Goal: Task Accomplishment & Management: Manage account settings

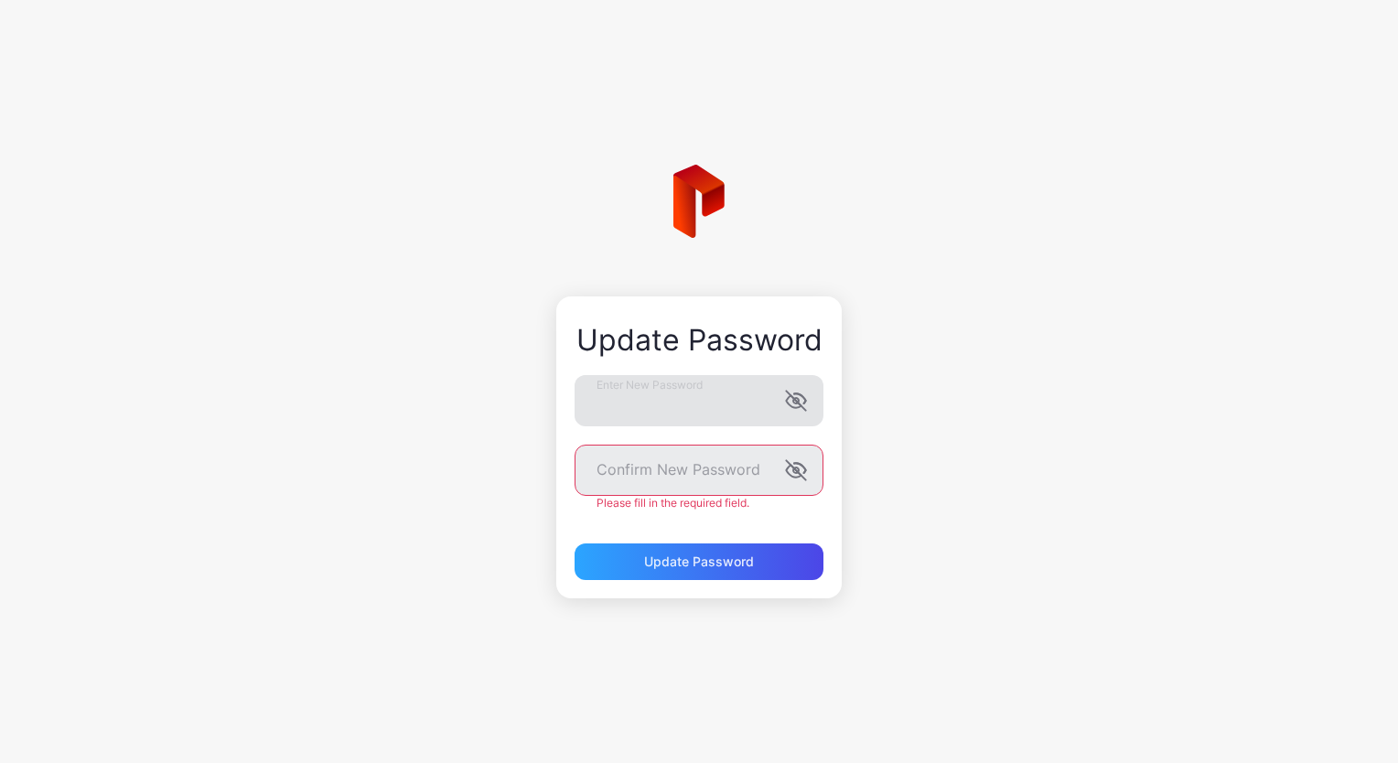
click at [788, 408] on icon "button" at bounding box center [796, 401] width 22 height 22
click at [557, 404] on div "Update Password Enter New Password Confirm New Password Please fill in the requ…" at bounding box center [699, 448] width 286 height 302
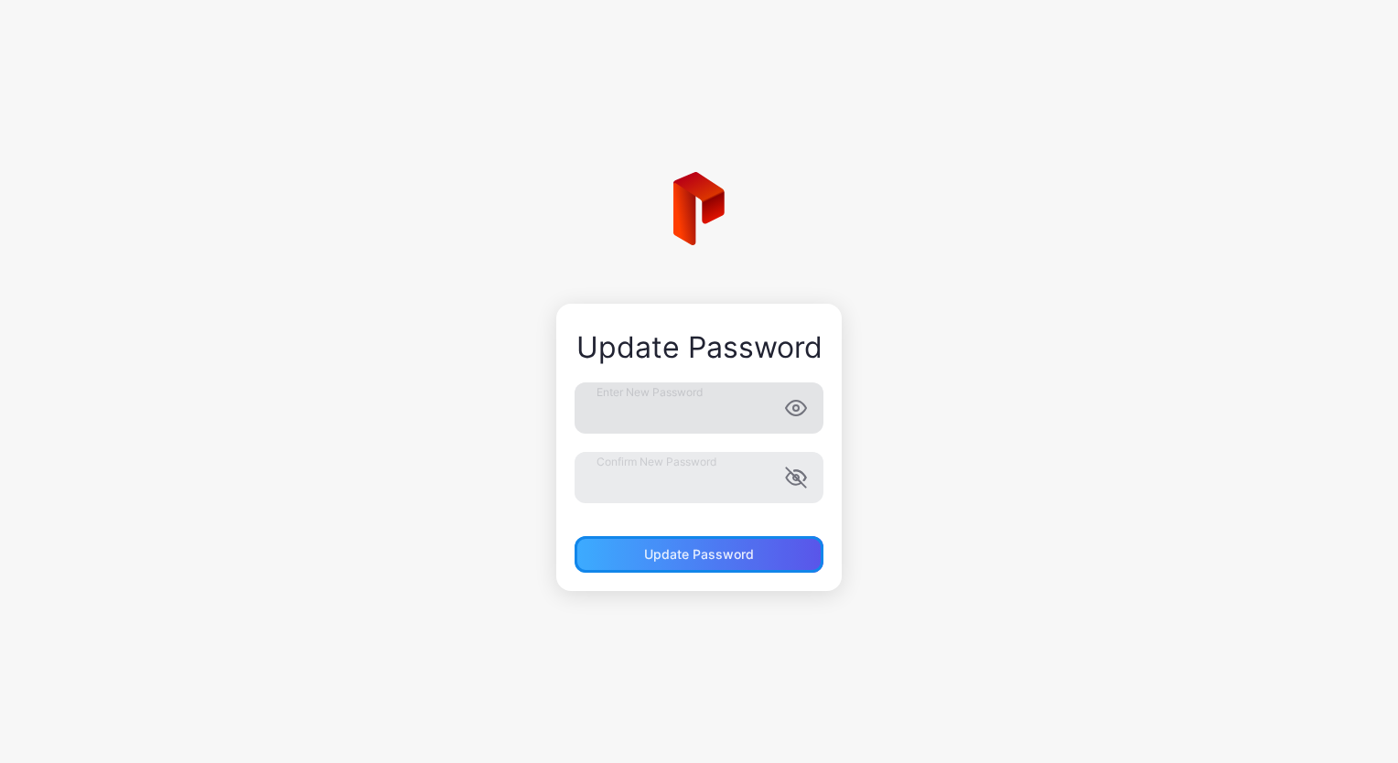
click at [707, 560] on div "Update Password" at bounding box center [699, 554] width 110 height 15
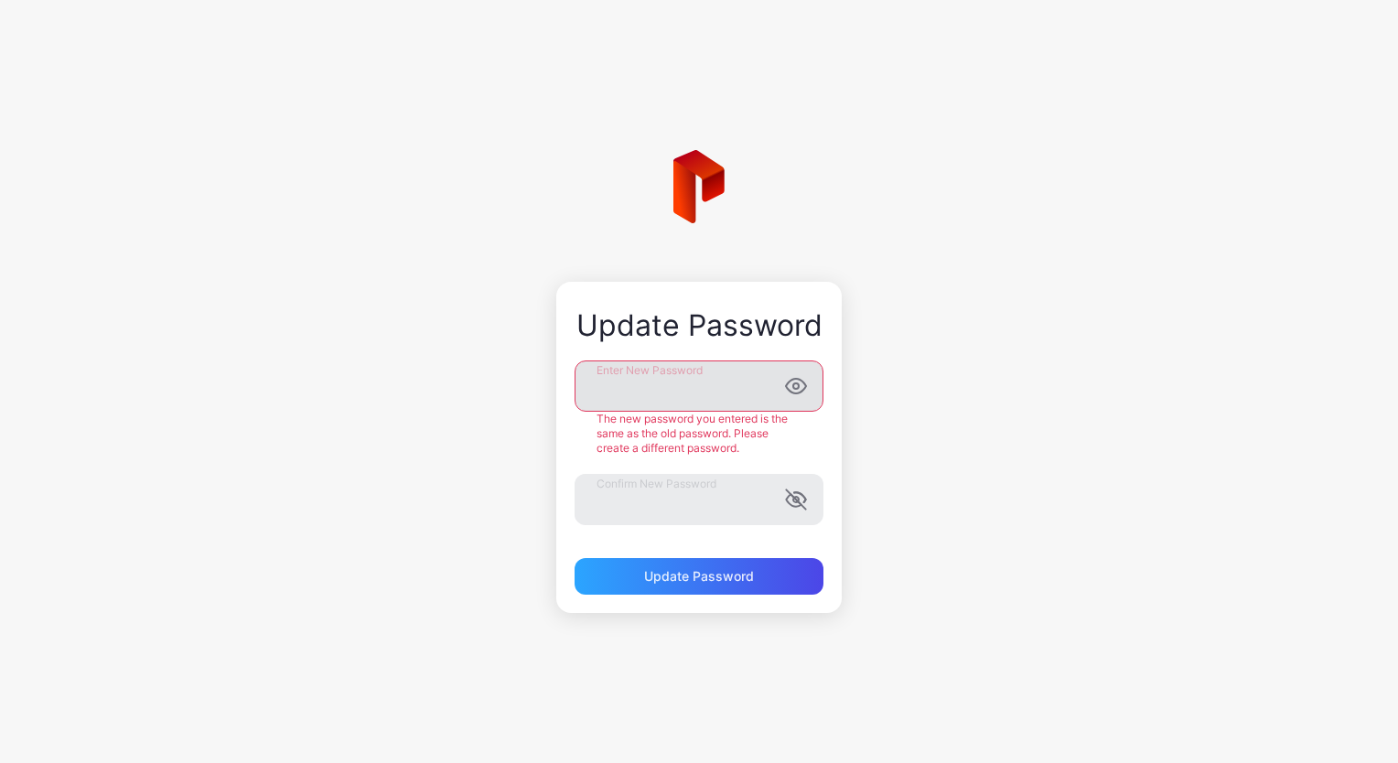
click at [522, 379] on div "Update Password Enter New Password The new password you entered is the same as …" at bounding box center [699, 381] width 1398 height 763
click at [557, 391] on div "Update Password Enter New Password The new password you entered is the same as …" at bounding box center [699, 447] width 286 height 331
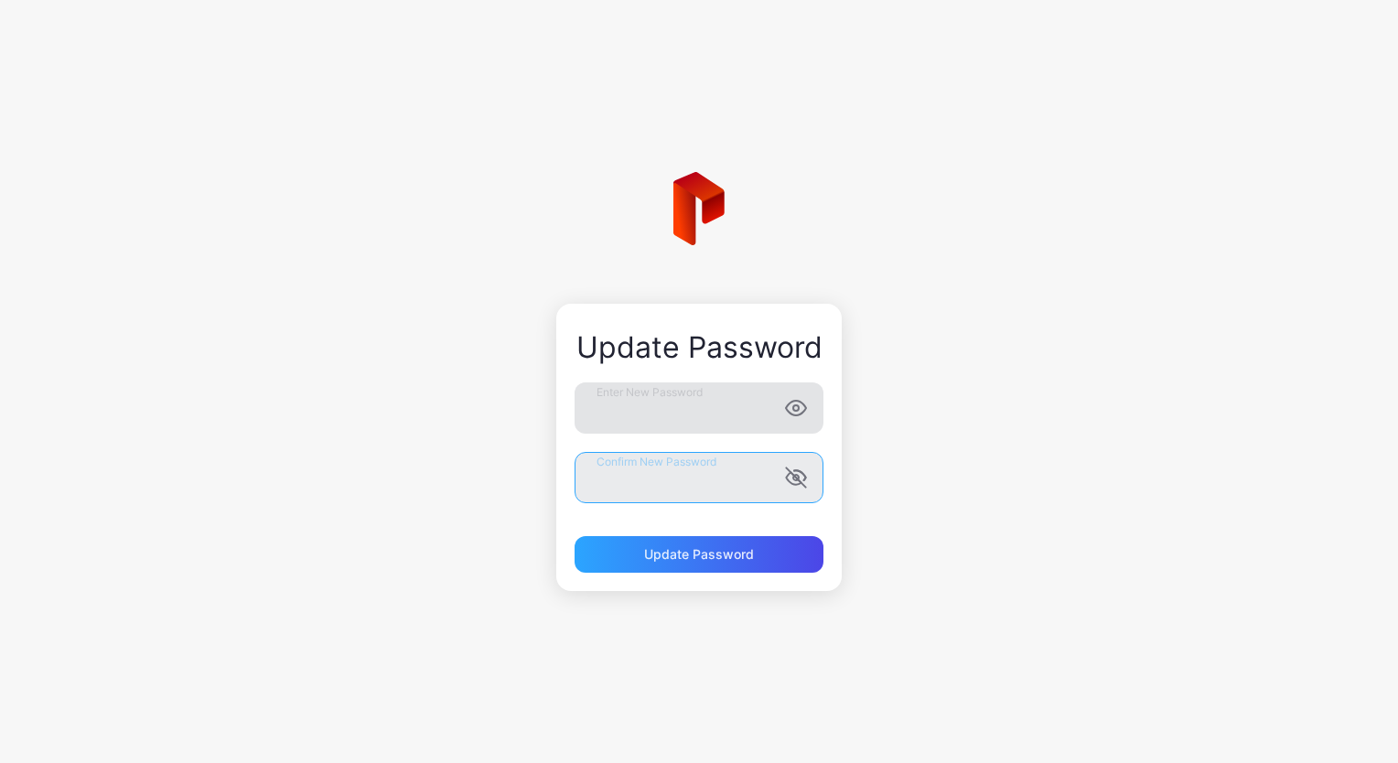
click at [522, 472] on div "Update Password Enter New Password Confirm New Password Update Password" at bounding box center [699, 381] width 1398 height 763
click at [693, 540] on div "Update Password" at bounding box center [699, 554] width 249 height 37
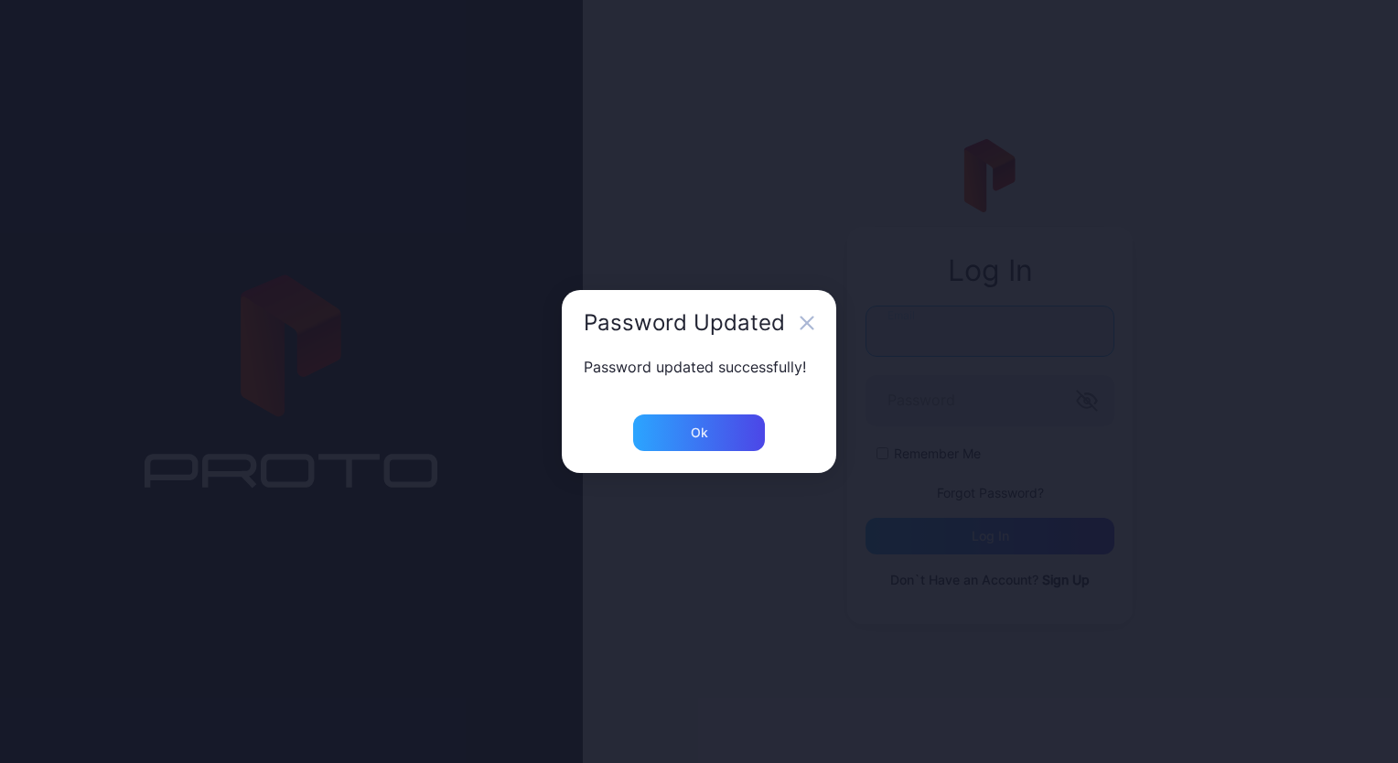
type input "**********"
click at [704, 431] on div "Ok" at bounding box center [699, 433] width 17 height 15
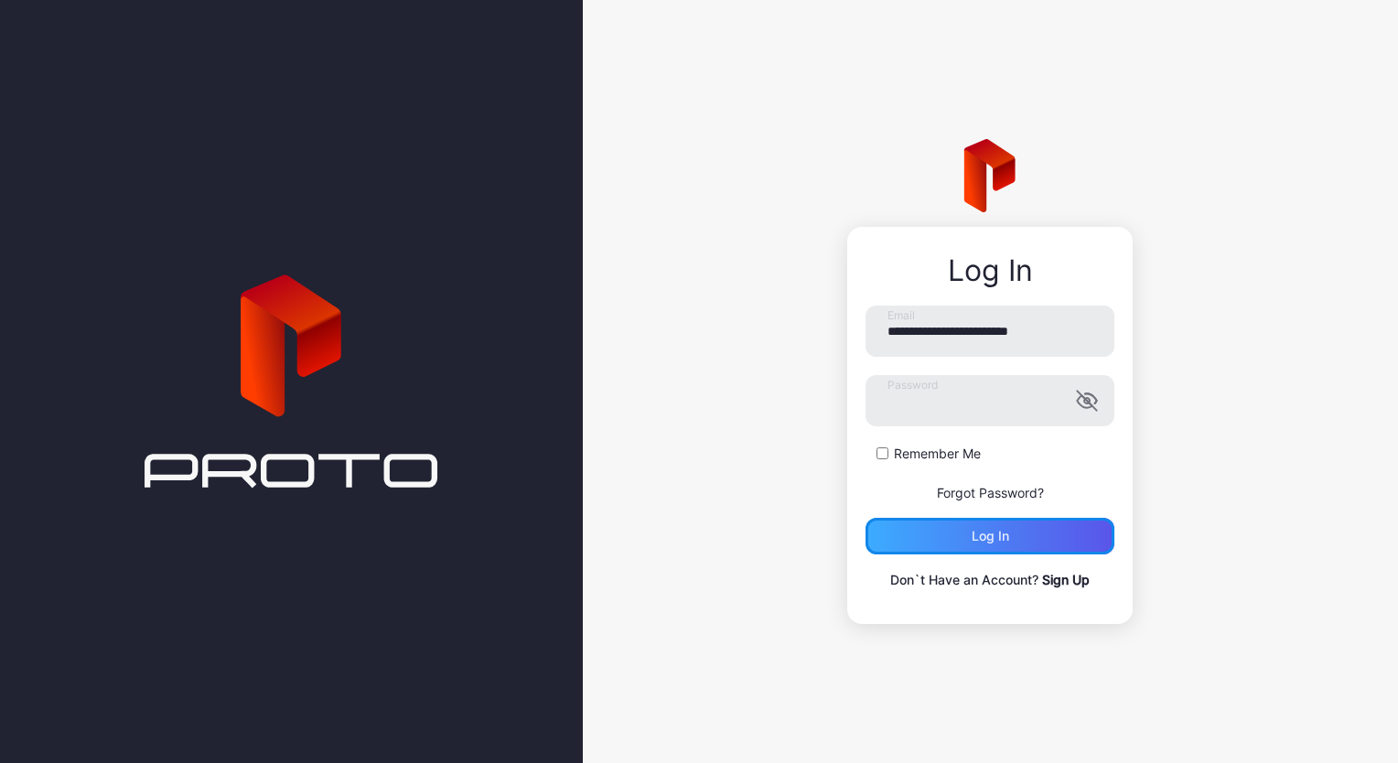
click at [957, 532] on div "Log in" at bounding box center [990, 536] width 249 height 37
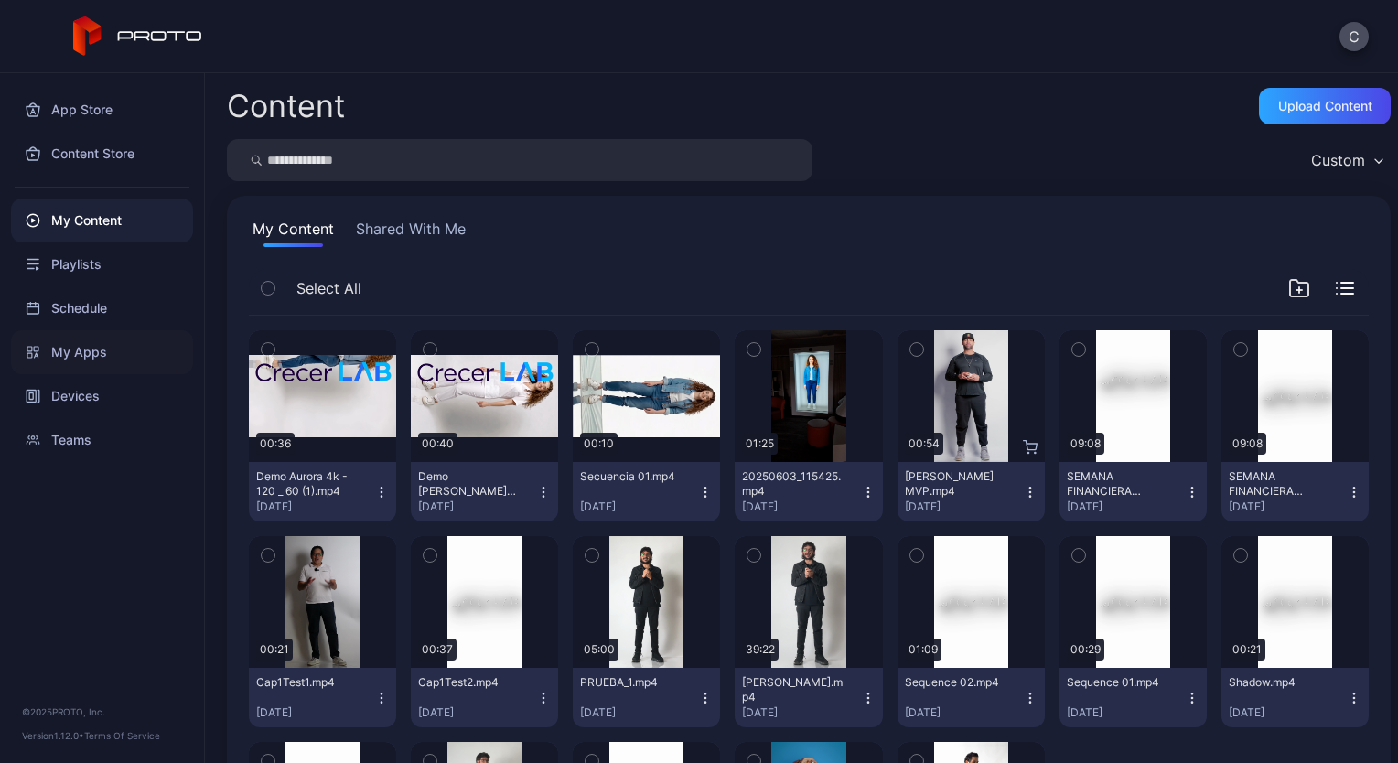
click at [84, 356] on div "My Apps" at bounding box center [102, 352] width 182 height 44
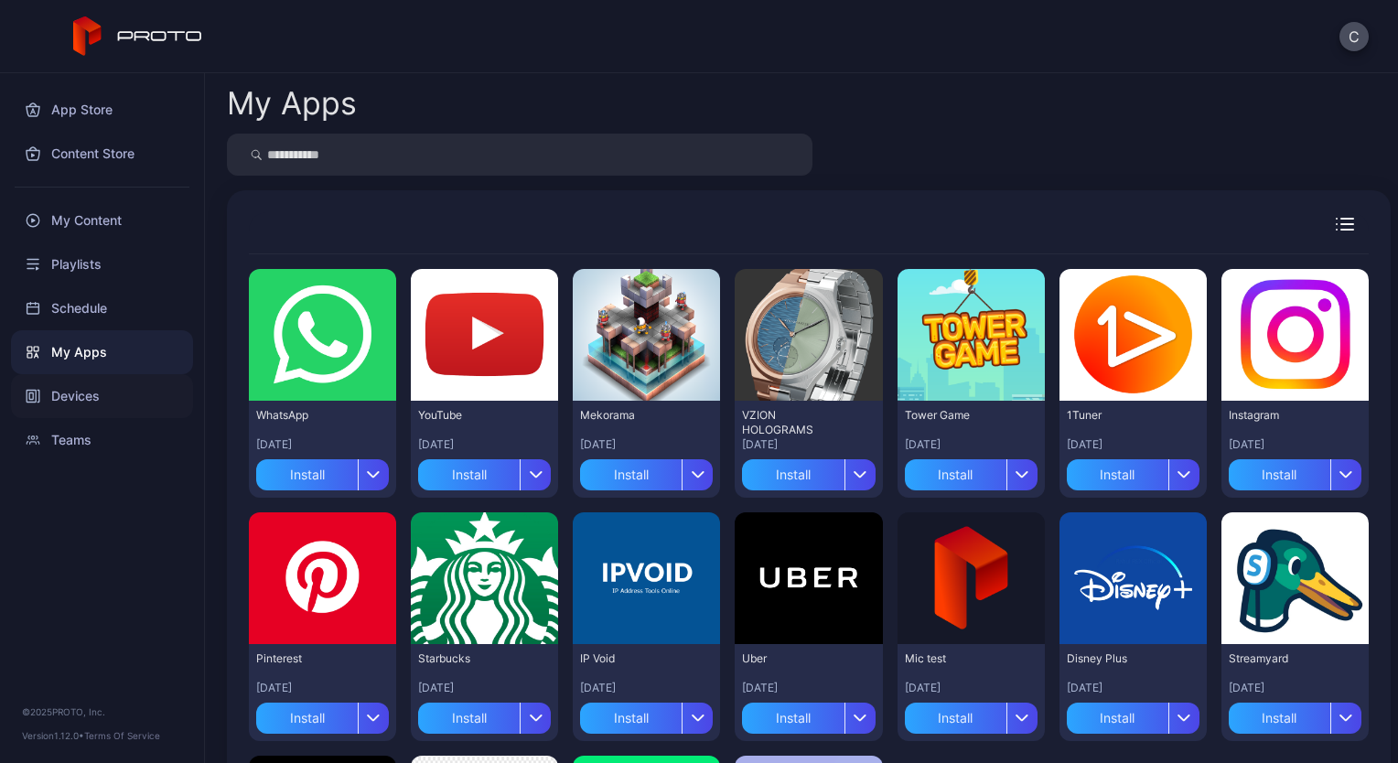
click at [68, 390] on div "Devices" at bounding box center [102, 396] width 182 height 44
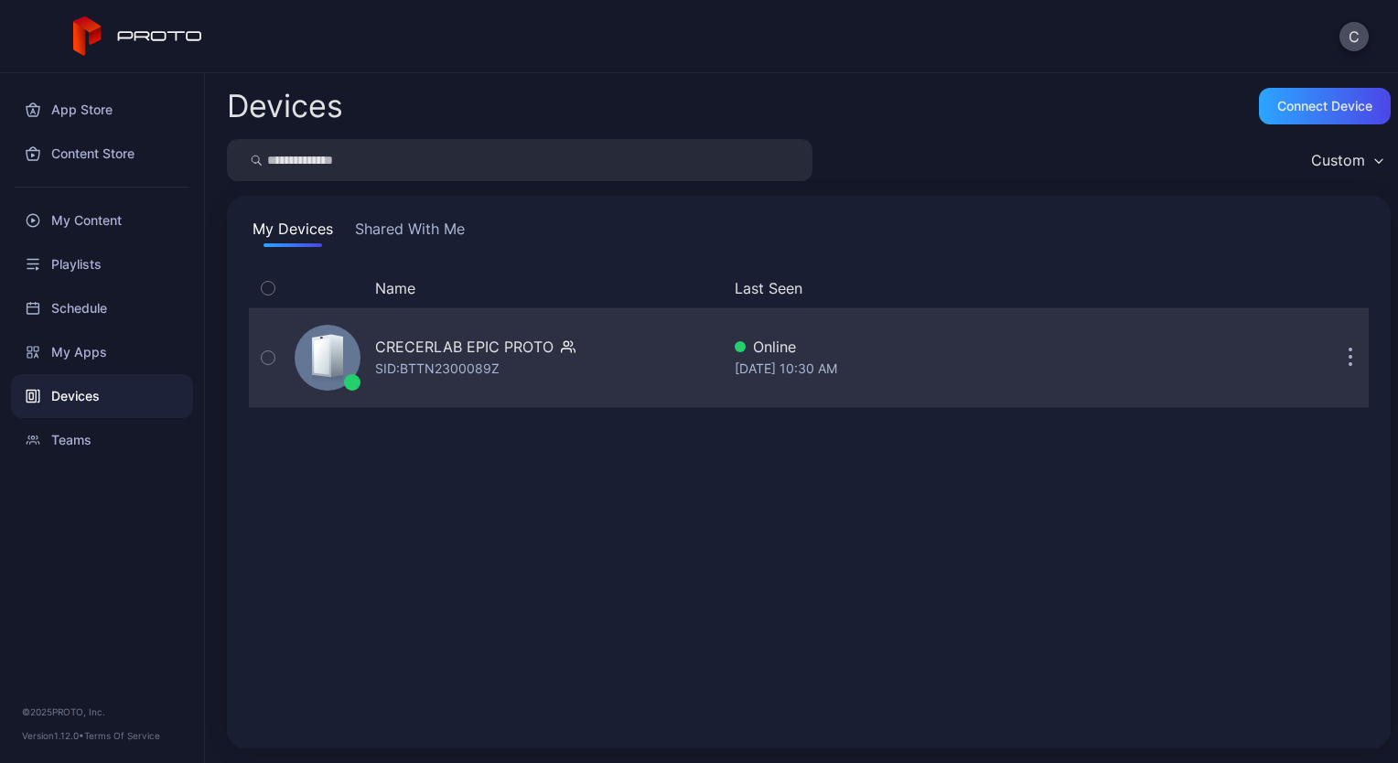
click at [420, 364] on div "SID: BTTN2300089Z" at bounding box center [437, 369] width 124 height 22
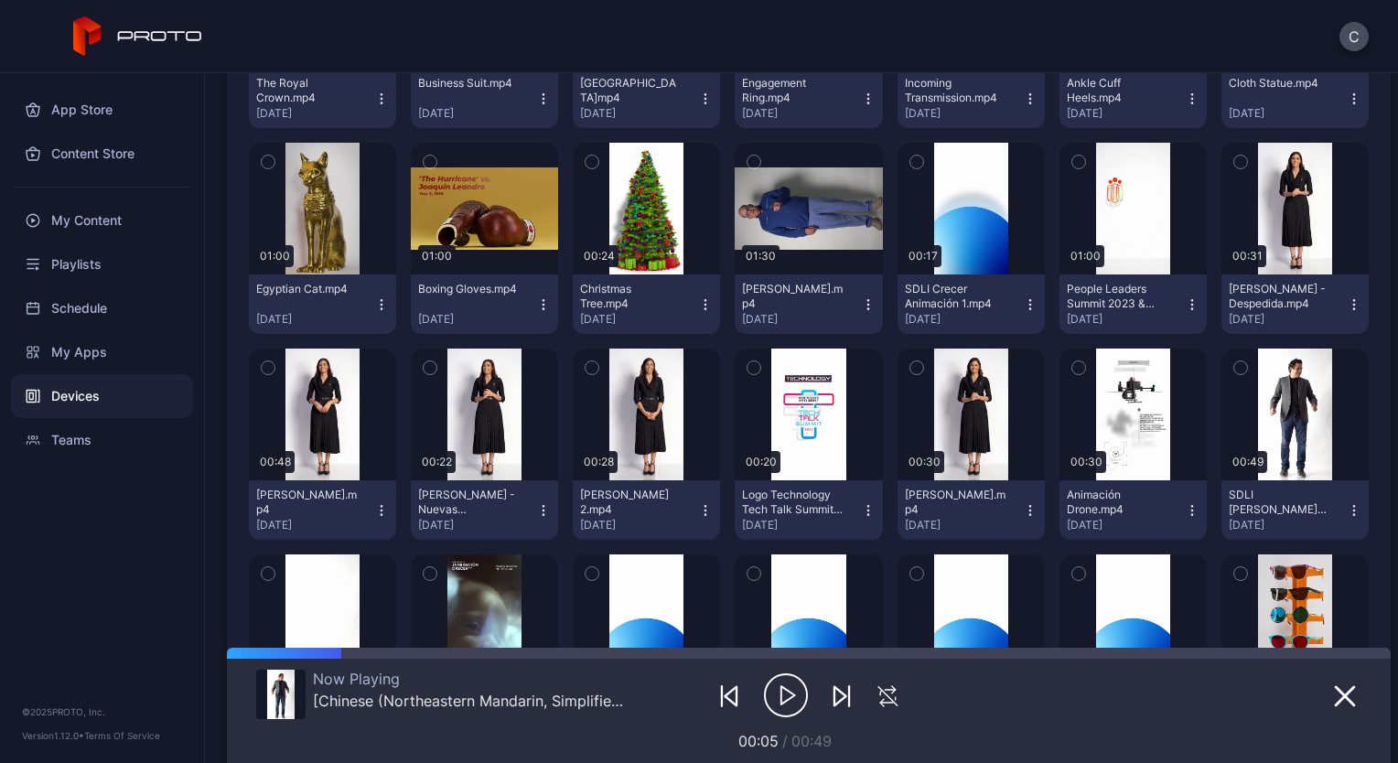
scroll to position [1760, 0]
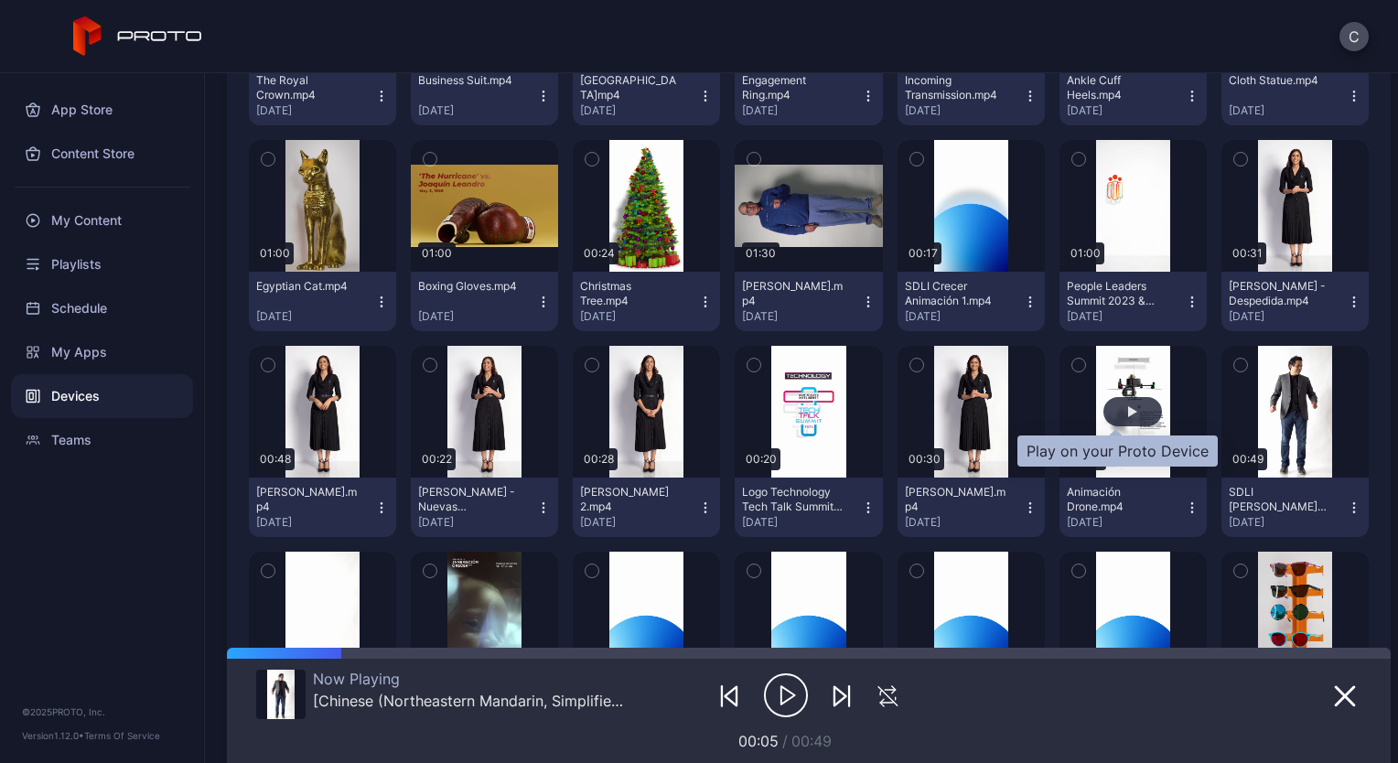
click at [1122, 409] on div "button" at bounding box center [1133, 411] width 59 height 29
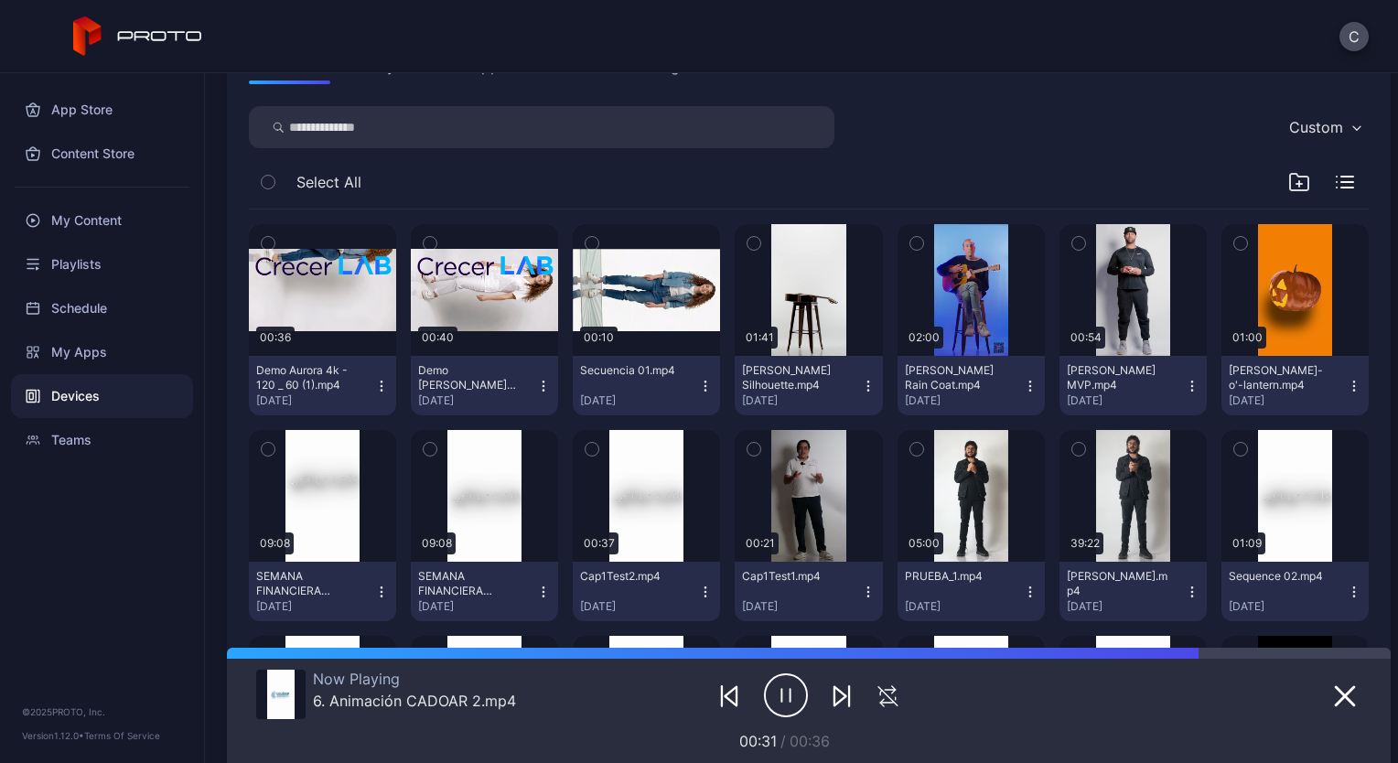
scroll to position [247, 0]
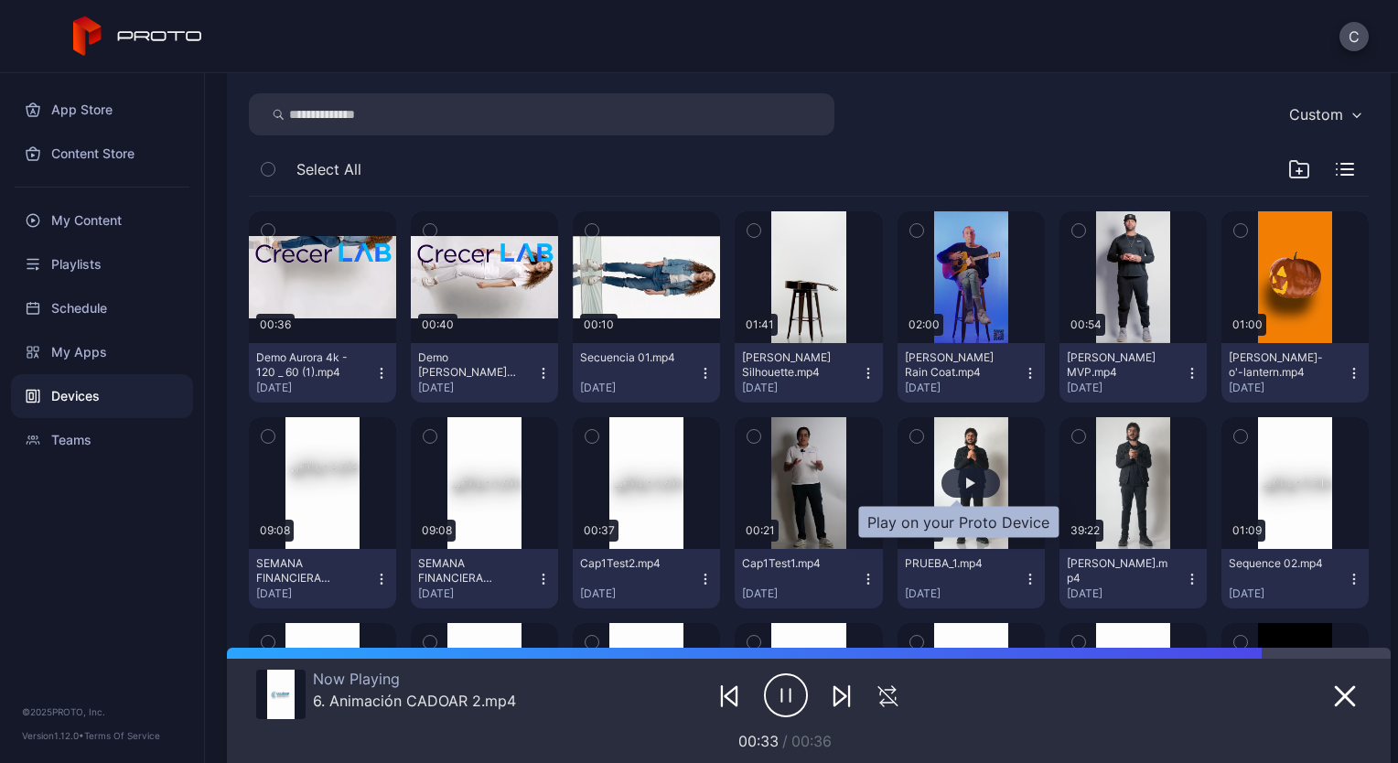
click at [952, 482] on div "button" at bounding box center [971, 483] width 59 height 29
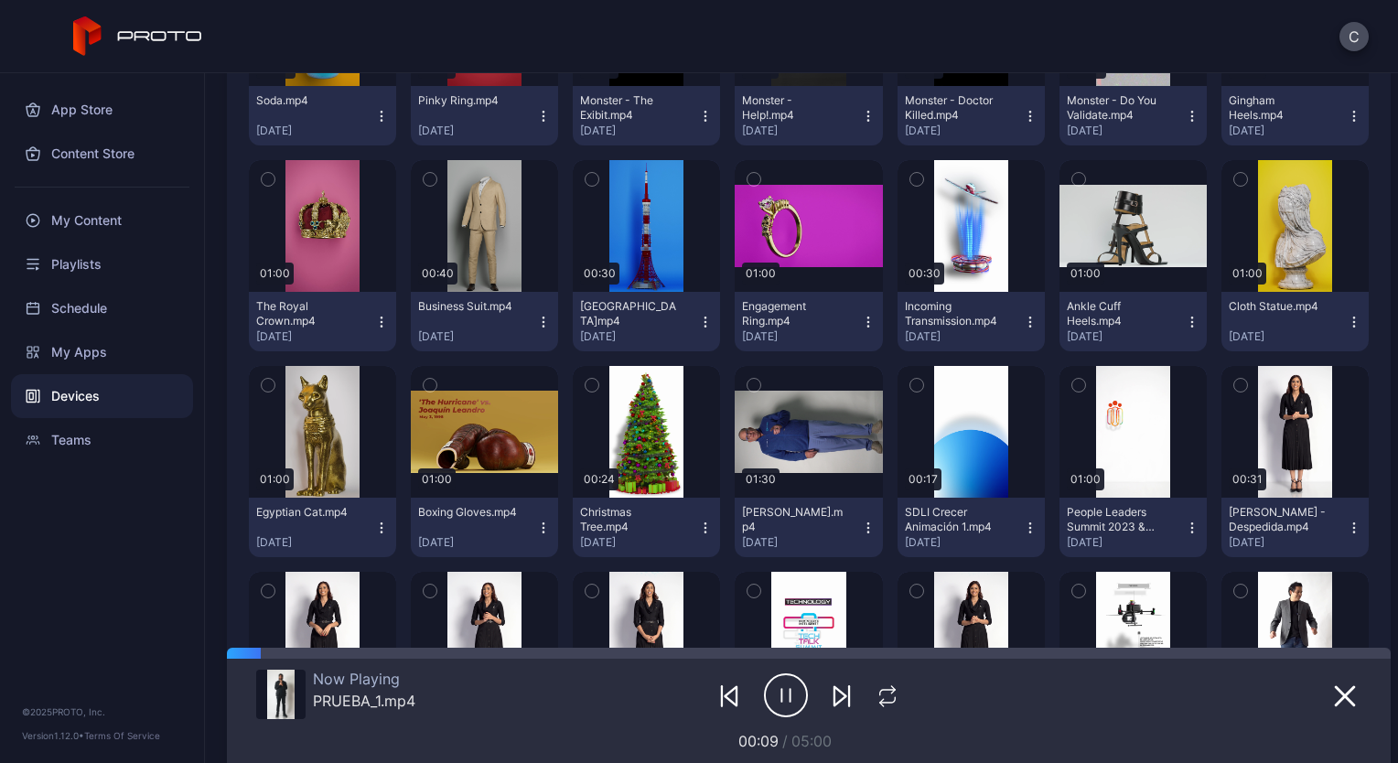
scroll to position [1543, 0]
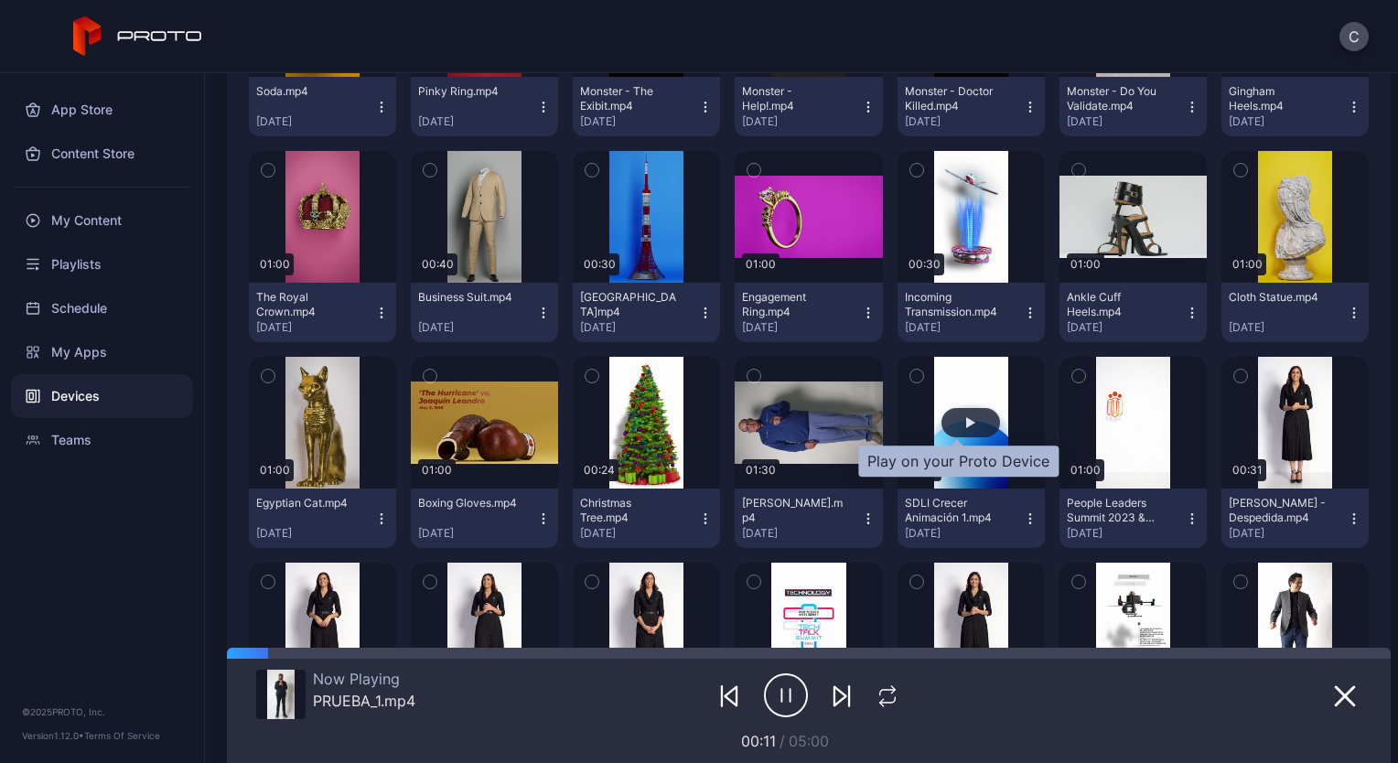
click at [966, 423] on div "button" at bounding box center [970, 422] width 9 height 11
